Goal: Information Seeking & Learning: Learn about a topic

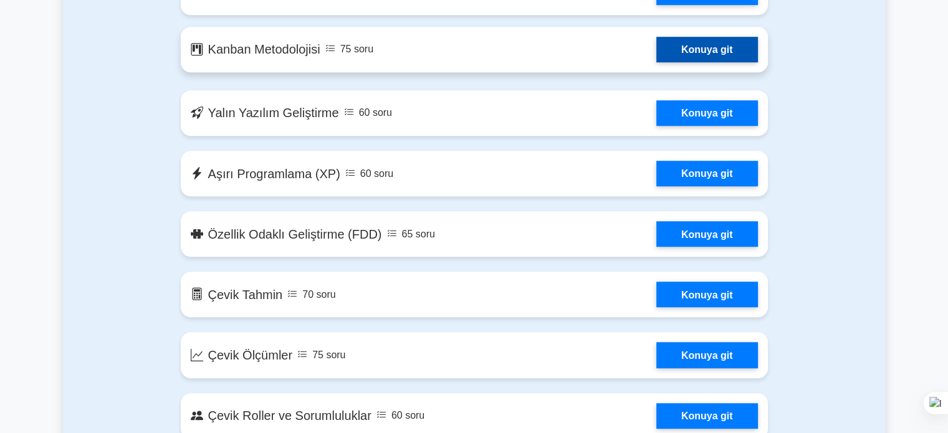
scroll to position [935, 0]
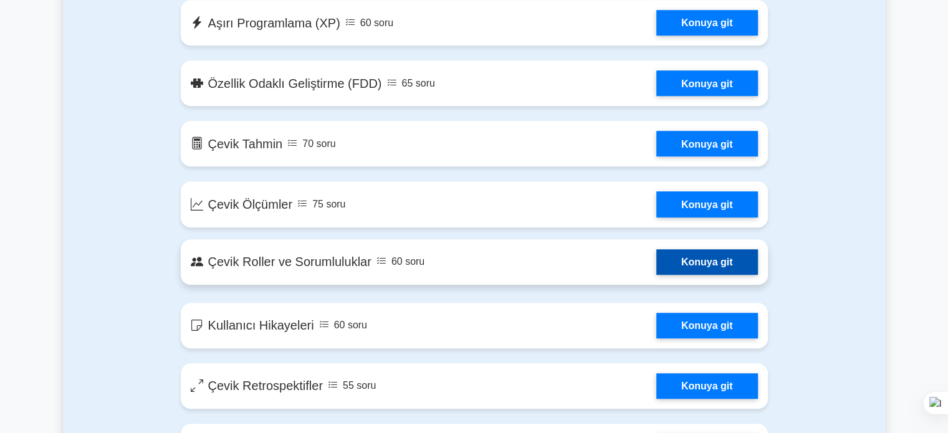
click at [687, 264] on link "Konuya git" at bounding box center [707, 262] width 102 height 26
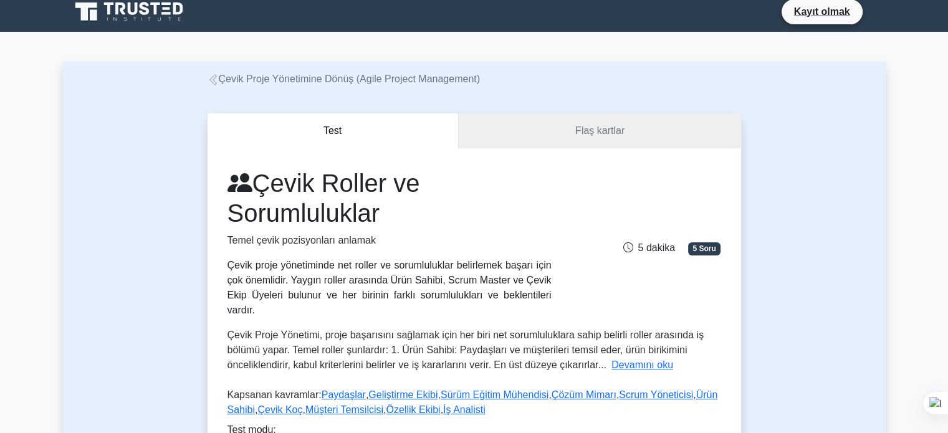
scroll to position [125, 0]
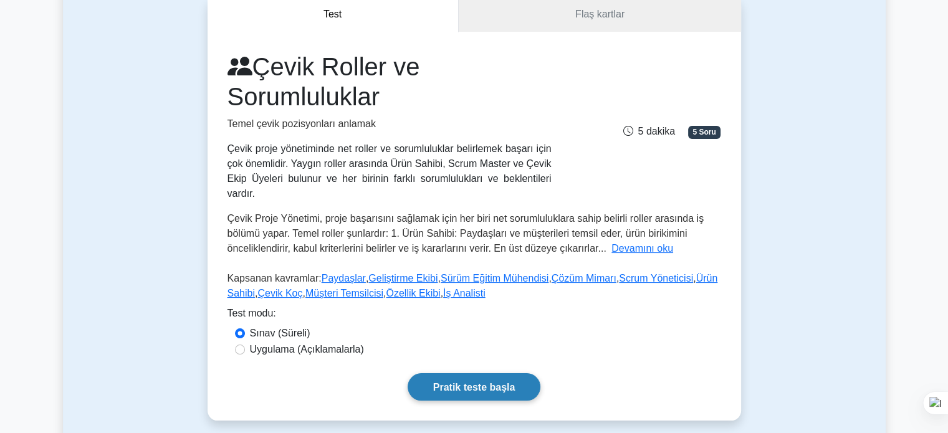
click at [479, 382] on font "Pratik teste başla" at bounding box center [474, 387] width 82 height 11
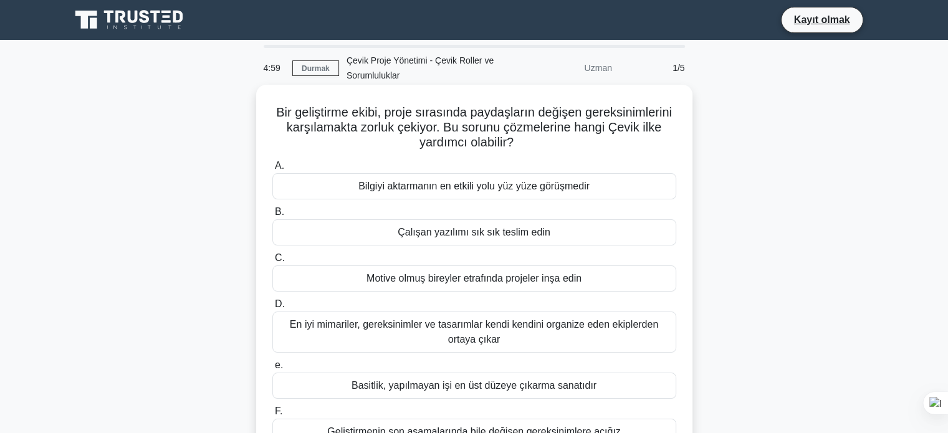
scroll to position [461, 0]
